Goal: Transaction & Acquisition: Obtain resource

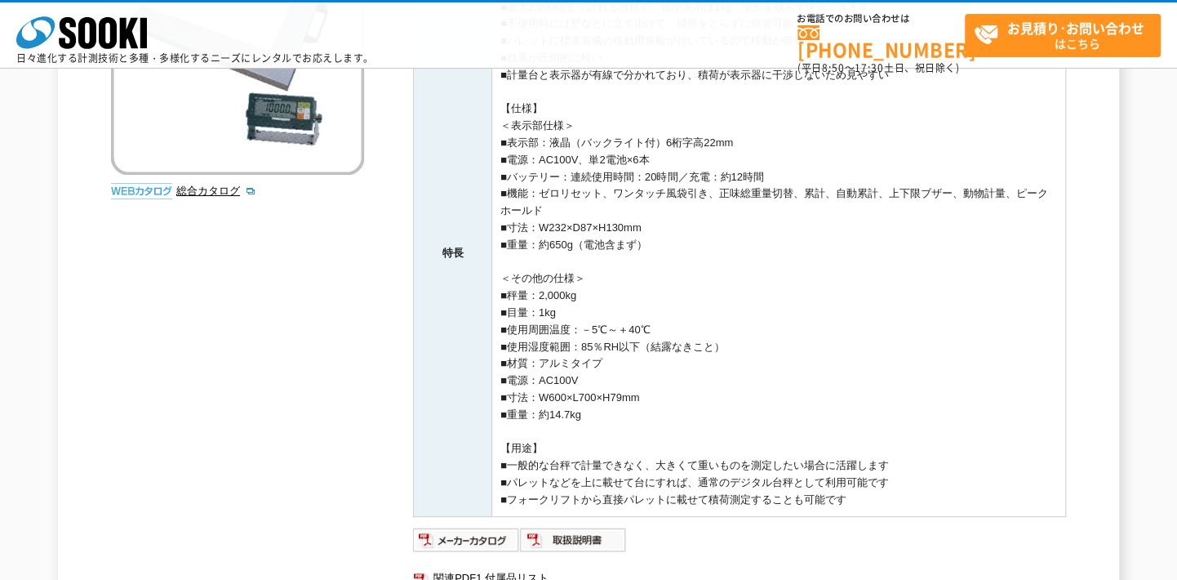
scroll to position [458, 0]
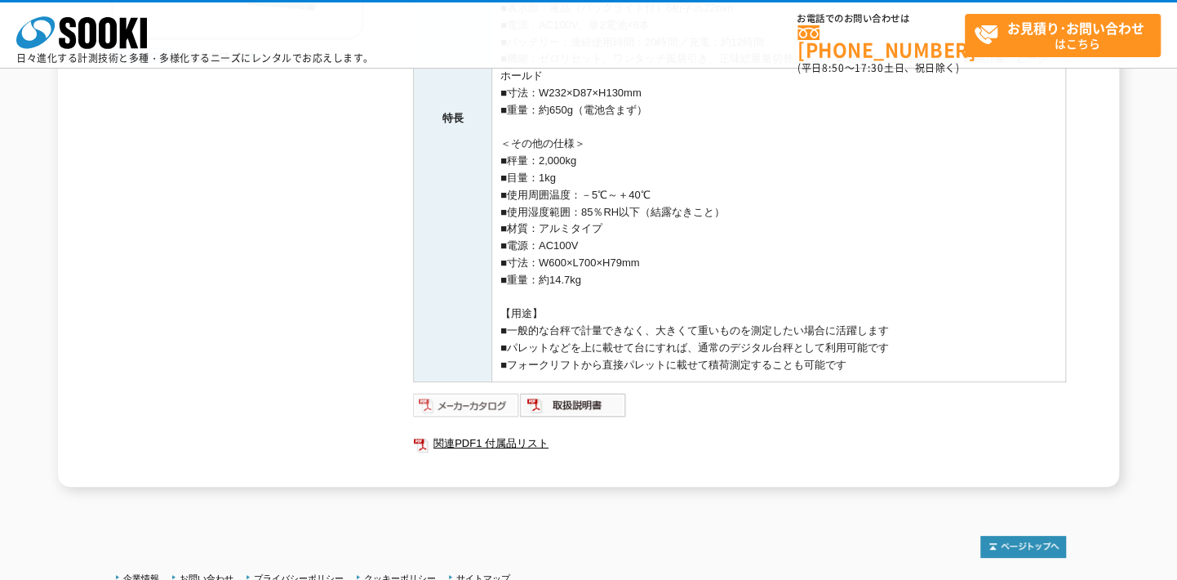
click at [438, 396] on img at bounding box center [466, 405] width 107 height 26
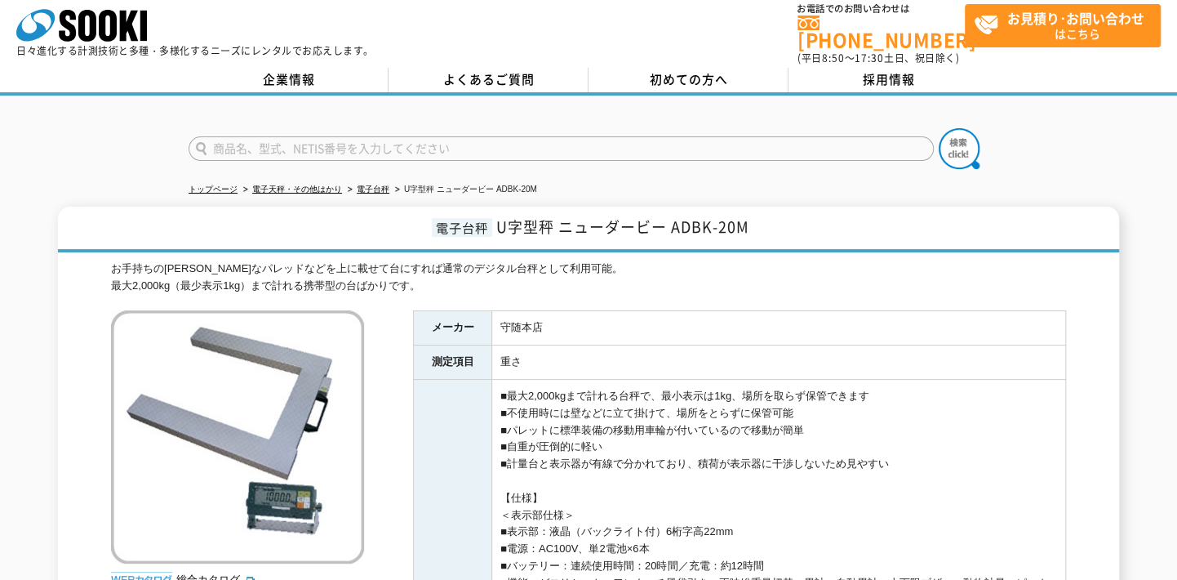
scroll to position [0, 0]
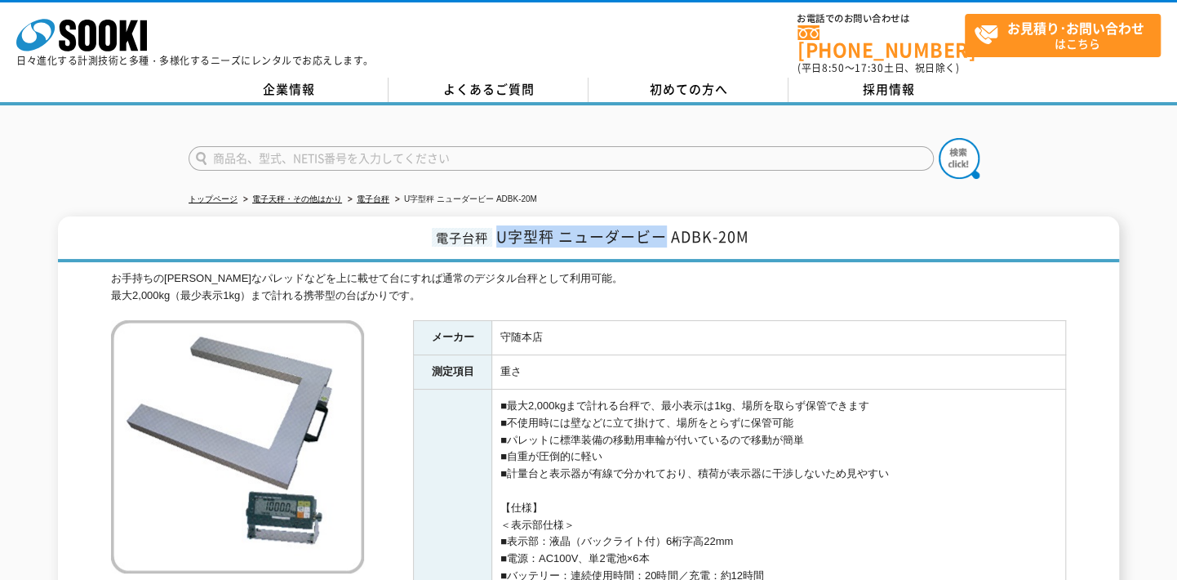
drag, startPoint x: 497, startPoint y: 231, endPoint x: 665, endPoint y: 237, distance: 168.3
click at [665, 237] on h1 "電子台秤 U字型秤 ニューダービー ADBK-20M" at bounding box center [588, 239] width 1061 height 46
click at [554, 225] on span "U字型秤 ニューダービー ADBK-20M" at bounding box center [622, 236] width 253 height 22
drag, startPoint x: 558, startPoint y: 220, endPoint x: 661, endPoint y: 231, distance: 102.6
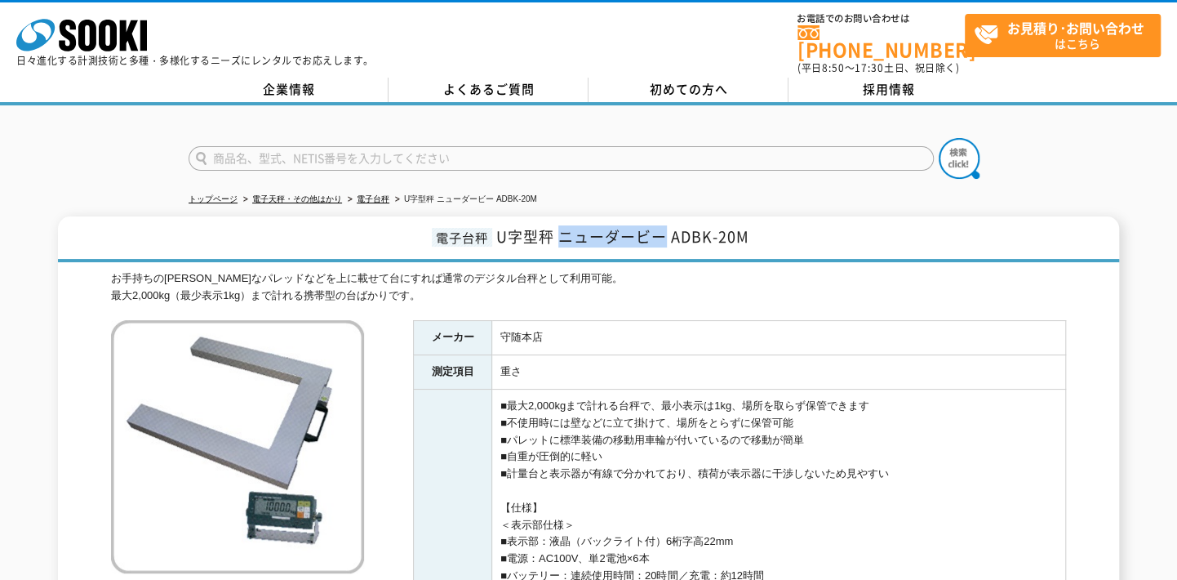
click at [661, 231] on span "U字型秤 ニューダービー ADBK-20M" at bounding box center [622, 236] width 253 height 22
copy span "ニューダービー"
click at [525, 146] on input "text" at bounding box center [561, 158] width 745 height 24
paste input "ニューダービー"
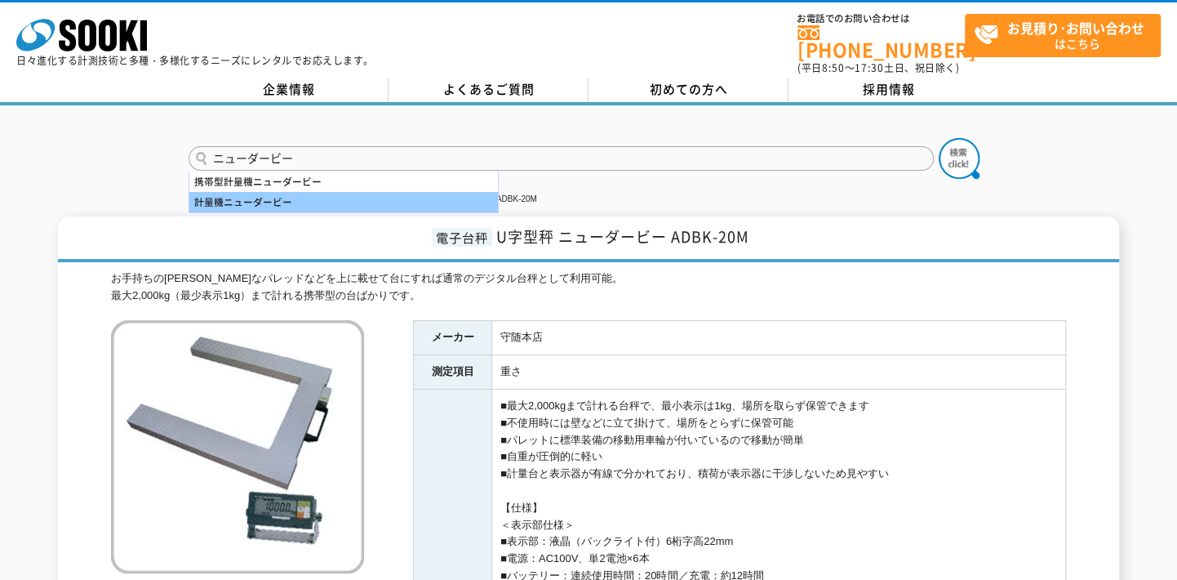
click at [344, 195] on div "計量機ニューダービー" at bounding box center [343, 202] width 309 height 20
type input "計量機ニューダービー"
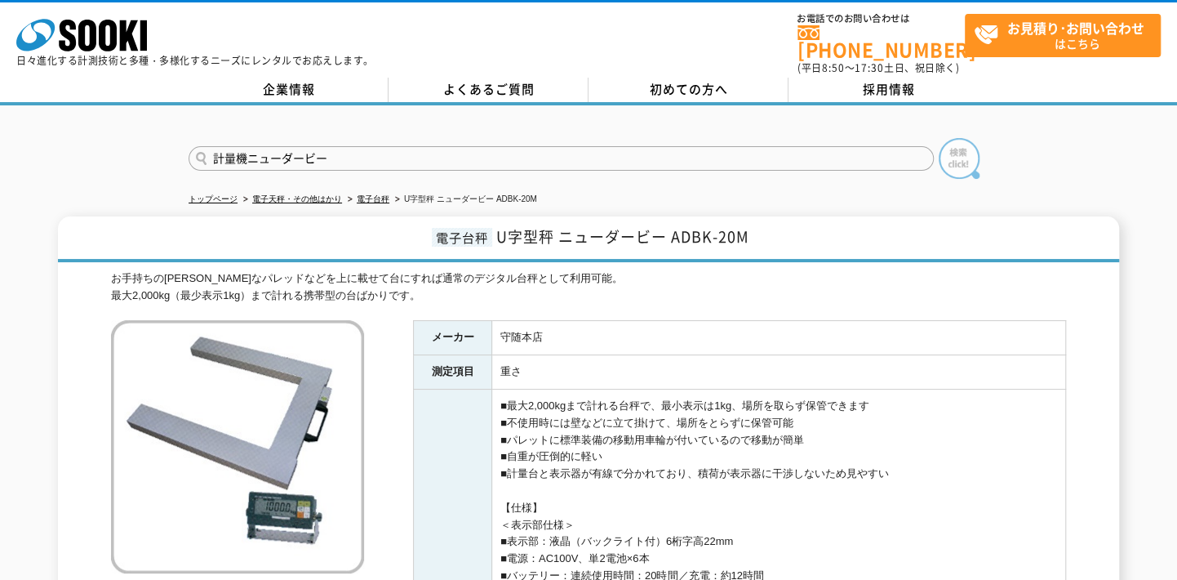
click at [961, 152] on img at bounding box center [959, 158] width 41 height 41
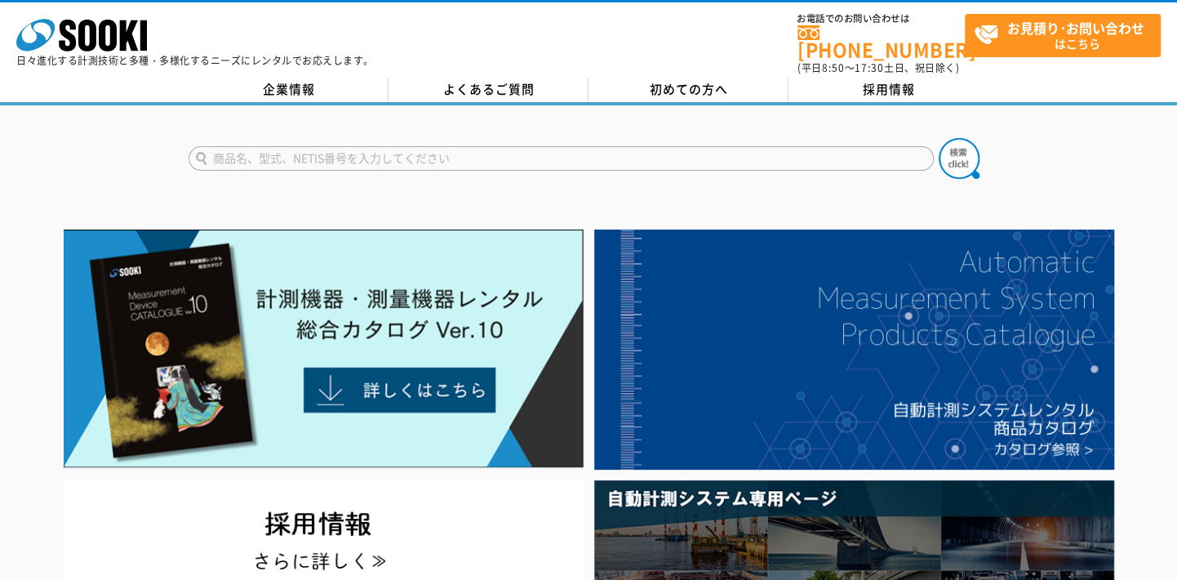
click at [485, 366] on img at bounding box center [324, 348] width 520 height 238
